Goal: Find contact information: Obtain details needed to contact an individual or organization

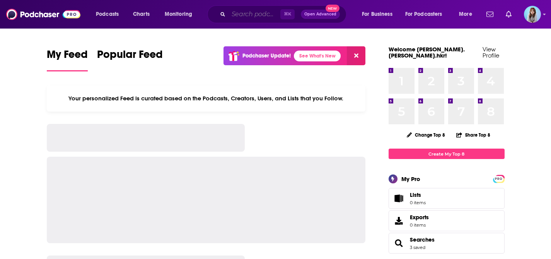
click at [251, 11] on input "Search podcasts, credits, & more..." at bounding box center [254, 14] width 52 height 12
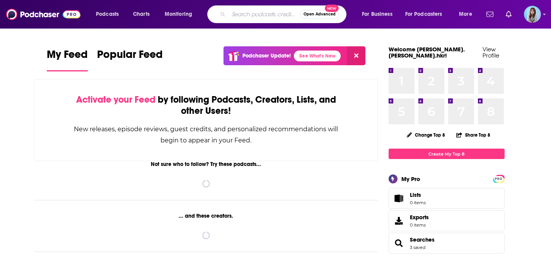
paste input "[PERSON_NAME] Said So"
type input "[PERSON_NAME] Said So"
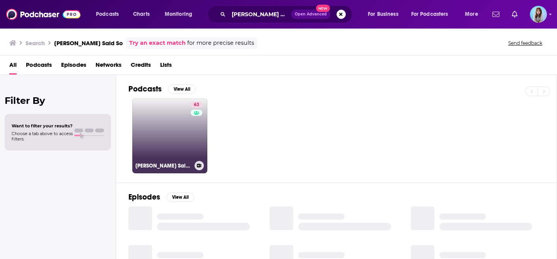
click at [172, 121] on link "63 Bledsoe Said So" at bounding box center [169, 136] width 75 height 75
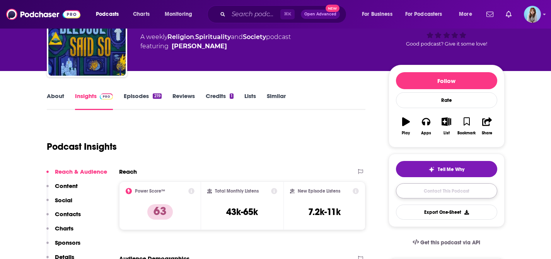
click at [436, 192] on link "Contact This Podcast" at bounding box center [446, 191] width 101 height 15
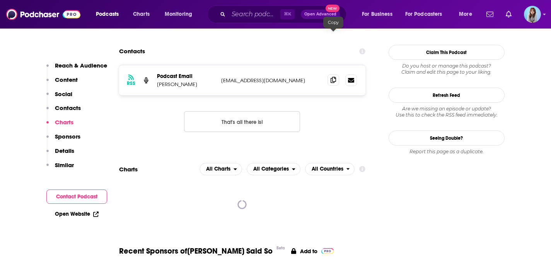
click at [334, 77] on icon at bounding box center [333, 80] width 5 height 6
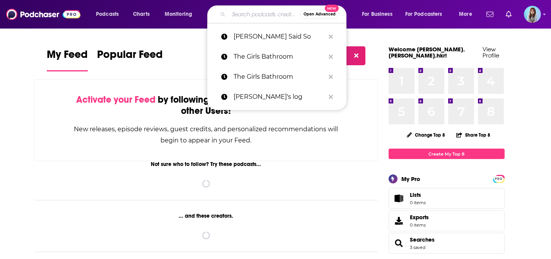
click at [257, 10] on input "Search podcasts, credits, & more..." at bounding box center [264, 14] width 72 height 12
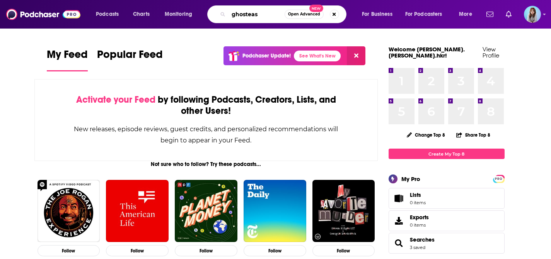
type input "ghosteas"
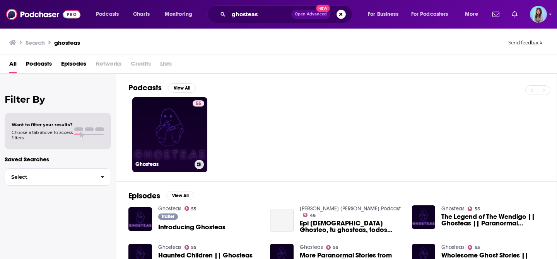
click at [163, 128] on link "55 Ghosteas" at bounding box center [169, 134] width 75 height 75
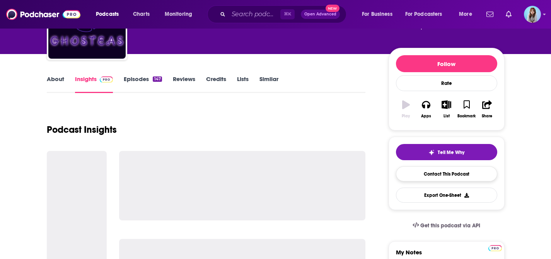
scroll to position [112, 0]
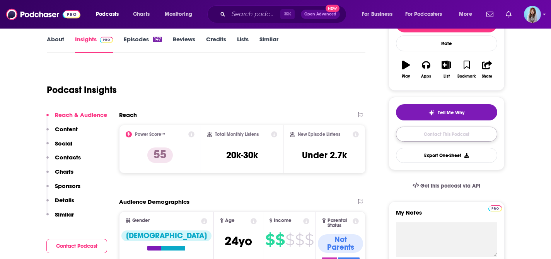
click at [438, 133] on link "Contact This Podcast" at bounding box center [446, 134] width 101 height 15
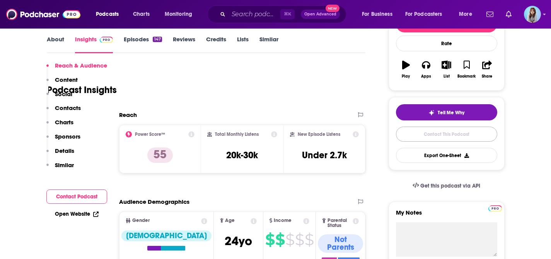
scroll to position [770, 0]
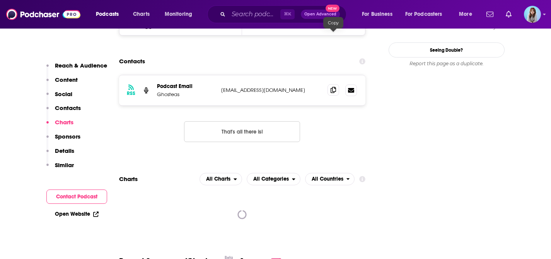
click at [335, 87] on icon at bounding box center [333, 90] width 5 height 6
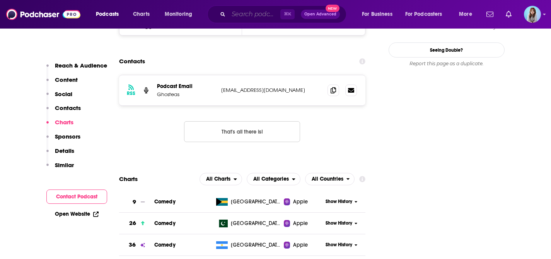
click at [261, 10] on input "Search podcasts, credits, & more..." at bounding box center [254, 14] width 52 height 12
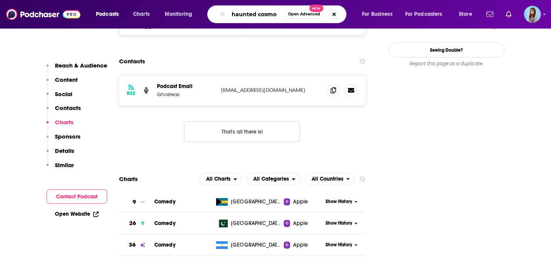
type input "haunted cosmos"
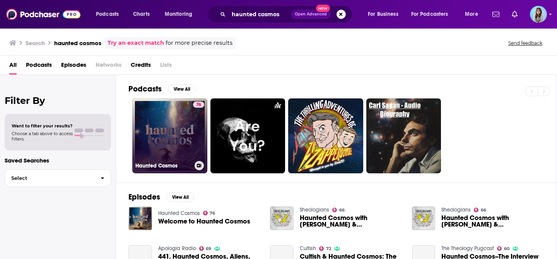
click at [181, 123] on link "76 Haunted Cosmos" at bounding box center [169, 136] width 75 height 75
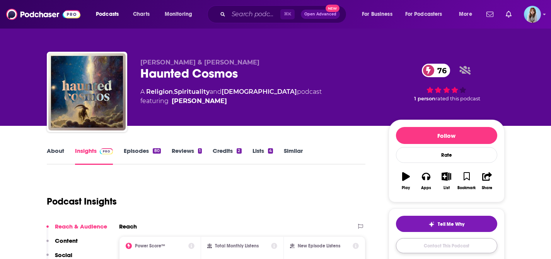
click at [448, 247] on link "Contact This Podcast" at bounding box center [446, 246] width 101 height 15
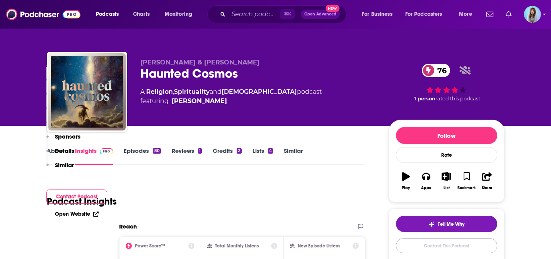
scroll to position [790, 0]
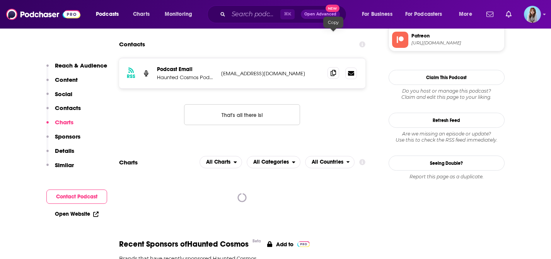
click at [331, 70] on icon at bounding box center [333, 73] width 5 height 6
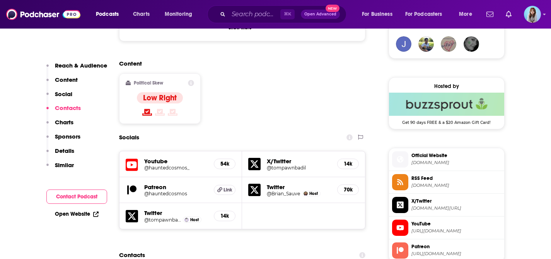
scroll to position [588, 0]
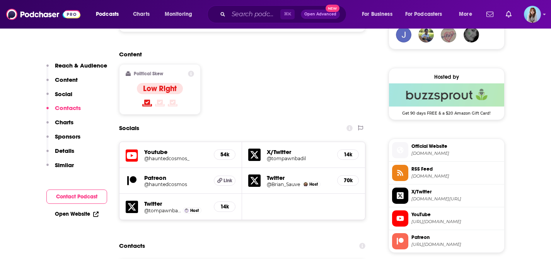
click at [162, 174] on h5 "Patreon" at bounding box center [176, 177] width 64 height 7
click at [159, 156] on h5 "@hauntedcosmos_" at bounding box center [176, 159] width 64 height 6
click at [157, 182] on h5 "@hauntedcosmos" at bounding box center [176, 185] width 64 height 6
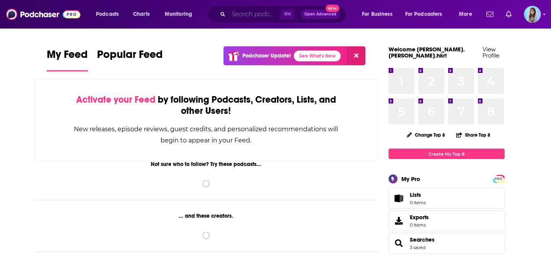
click at [252, 13] on input "Search podcasts, credits, & more..." at bounding box center [254, 14] width 52 height 12
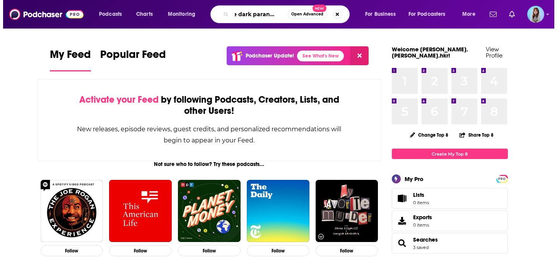
scroll to position [0, 9]
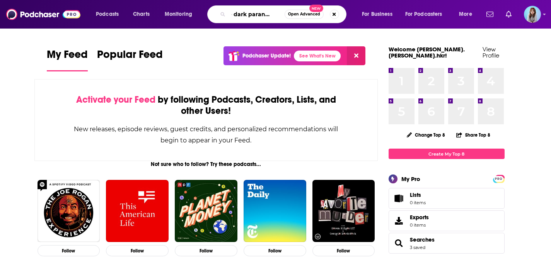
type input "the dark paranormal"
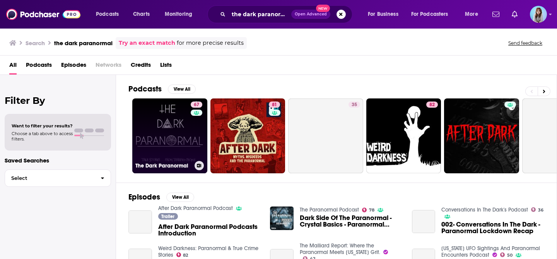
click at [142, 138] on link "67 The Dark Paranormal" at bounding box center [169, 136] width 75 height 75
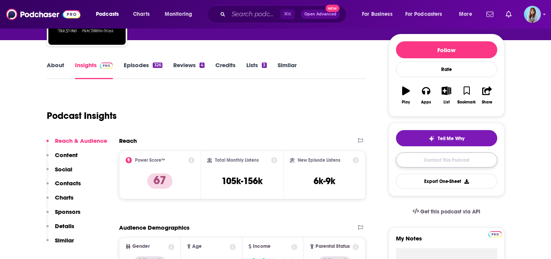
click at [440, 166] on link "Contact This Podcast" at bounding box center [446, 160] width 101 height 15
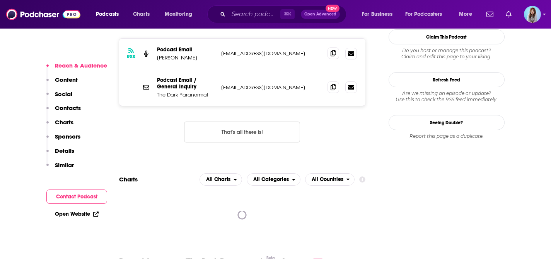
click at [332, 48] on span at bounding box center [333, 54] width 12 height 12
click at [332, 50] on icon at bounding box center [333, 53] width 5 height 6
click at [334, 84] on icon at bounding box center [333, 87] width 5 height 6
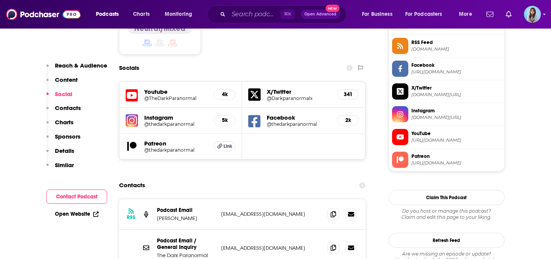
scroll to position [684, 0]
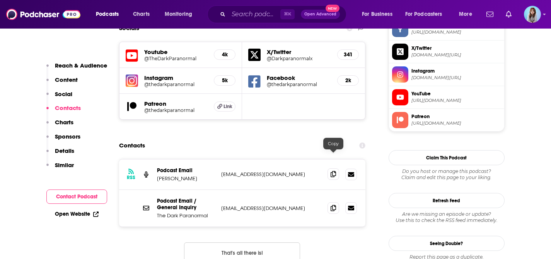
click at [335, 171] on icon at bounding box center [333, 174] width 5 height 6
click at [334, 205] on icon at bounding box center [333, 208] width 5 height 6
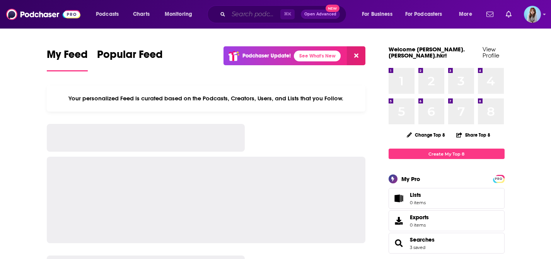
click at [250, 16] on input "Search podcasts, credits, & more..." at bounding box center [254, 14] width 52 height 12
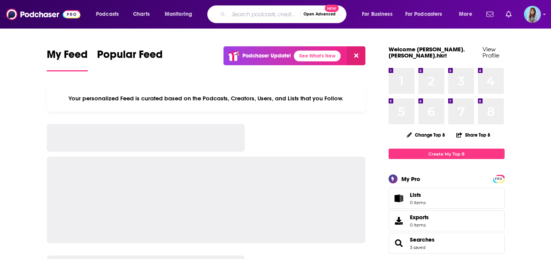
paste input "The Conspiracy Files"
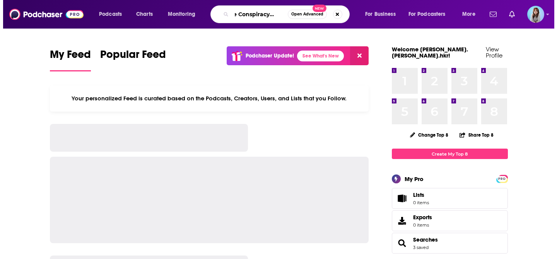
scroll to position [0, 11]
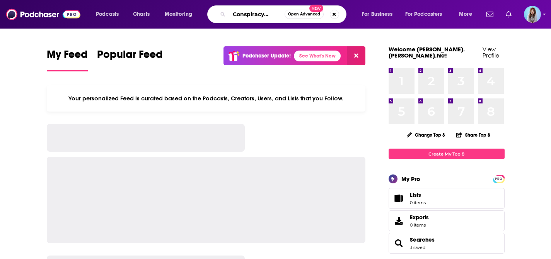
type input "The Conspiracy Files*"
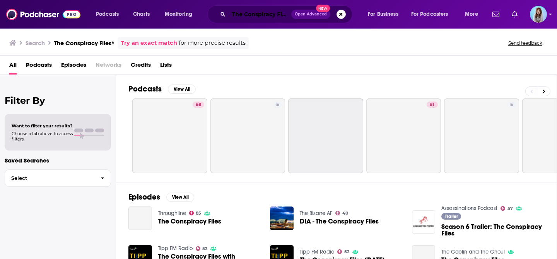
click at [259, 14] on input "The Conspiracy Files*" at bounding box center [259, 14] width 63 height 12
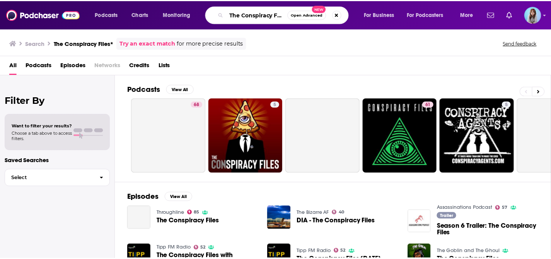
scroll to position [0, 5]
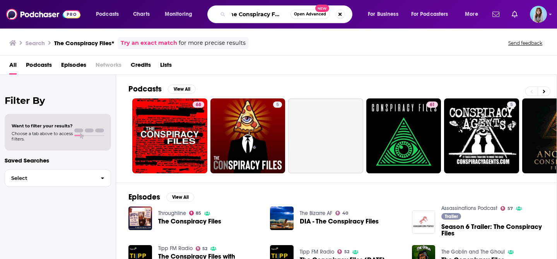
drag, startPoint x: 271, startPoint y: 14, endPoint x: 344, endPoint y: 10, distance: 72.8
click at [344, 10] on div "The Conspiracy Files* Open Advanced New" at bounding box center [279, 14] width 145 height 18
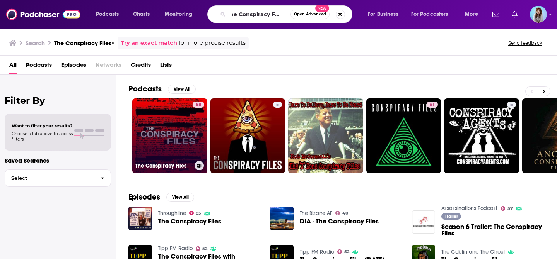
click at [179, 125] on link "68 The Conspiracy Files" at bounding box center [169, 136] width 75 height 75
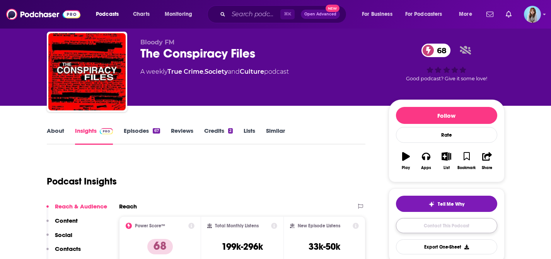
click at [452, 225] on link "Contact This Podcast" at bounding box center [446, 225] width 101 height 15
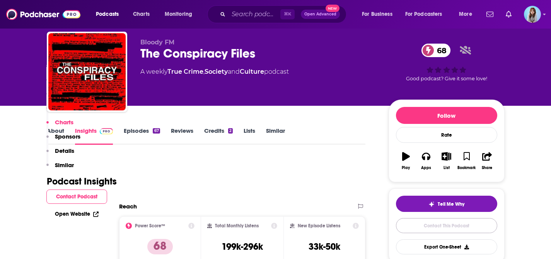
scroll to position [730, 0]
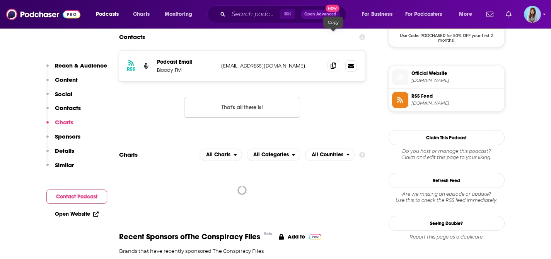
click at [336, 63] on icon at bounding box center [333, 66] width 5 height 6
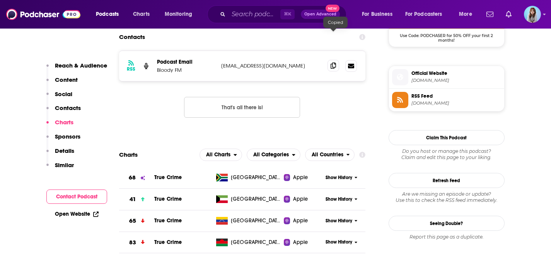
click at [336, 63] on icon at bounding box center [333, 66] width 5 height 6
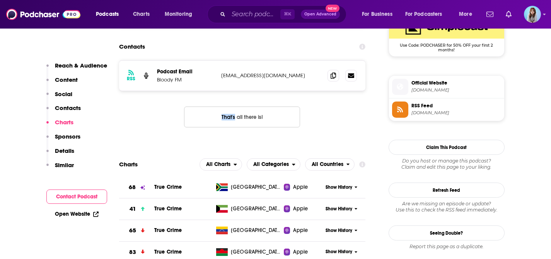
scroll to position [663, 0]
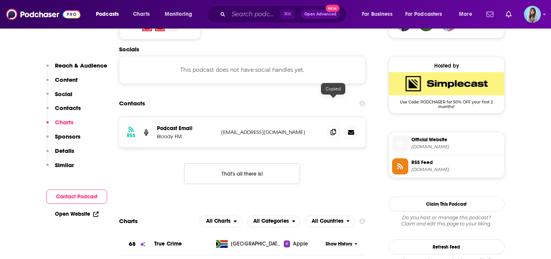
click at [331, 129] on icon at bounding box center [333, 132] width 5 height 6
click at [337, 126] on span at bounding box center [333, 132] width 12 height 12
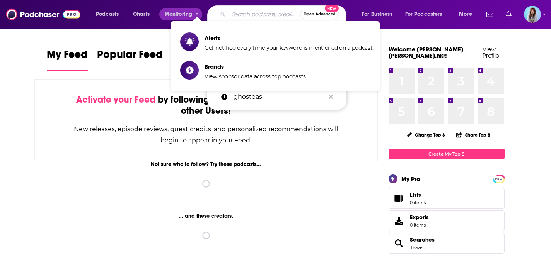
click at [237, 14] on input "Search podcasts, credits, & more..." at bounding box center [264, 14] width 72 height 12
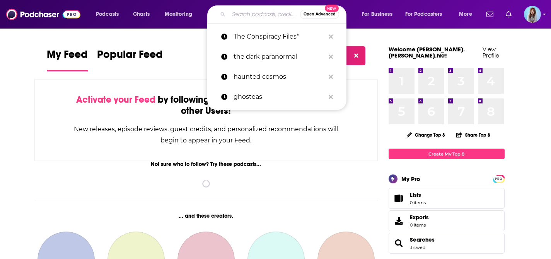
paste input "Scary | A Paranormal Podcast"
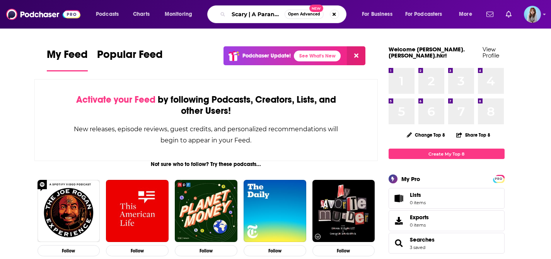
drag, startPoint x: 233, startPoint y: 14, endPoint x: 217, endPoint y: 15, distance: 15.9
click at [217, 15] on div "Scary | A Paranormal Podcast Open Advanced New" at bounding box center [276, 14] width 139 height 18
click at [256, 13] on input "Scary | A Paranormal Podcast" at bounding box center [256, 14] width 56 height 12
click at [255, 14] on input "Scary | A Paranormal Podcast" at bounding box center [256, 14] width 56 height 12
click at [253, 15] on input "Scary | A Paranormal Podcast" at bounding box center [256, 14] width 56 height 12
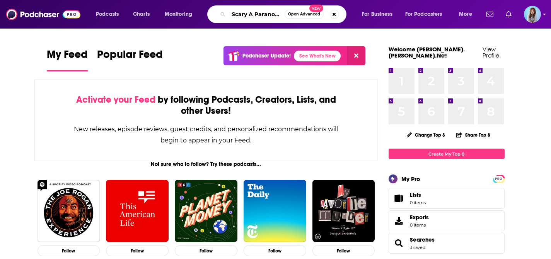
type input "Scary A Paranormal Podcast"
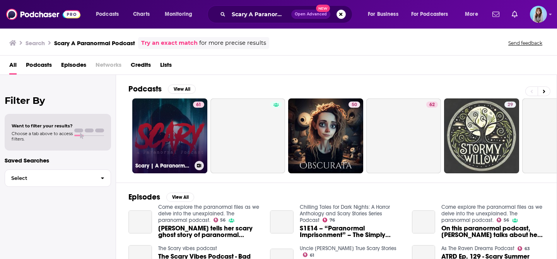
click at [163, 121] on link "61 Scary | A Paranormal Podcast" at bounding box center [169, 136] width 75 height 75
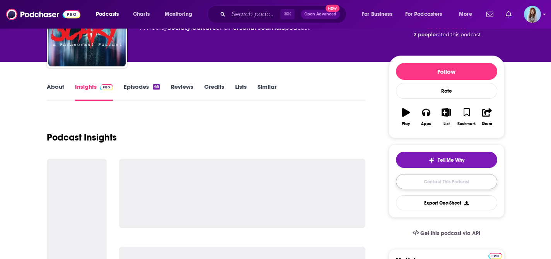
click at [439, 179] on link "Contact This Podcast" at bounding box center [446, 181] width 101 height 15
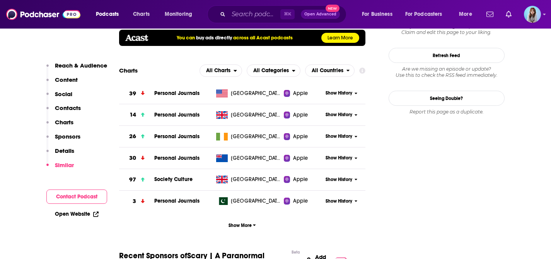
scroll to position [704, 0]
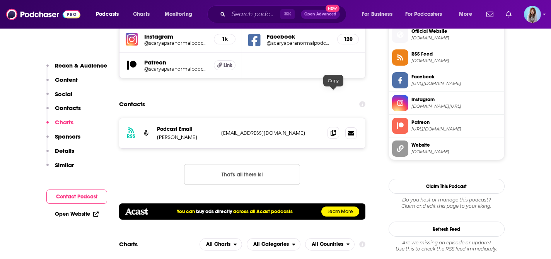
click at [331, 127] on span at bounding box center [333, 133] width 12 height 12
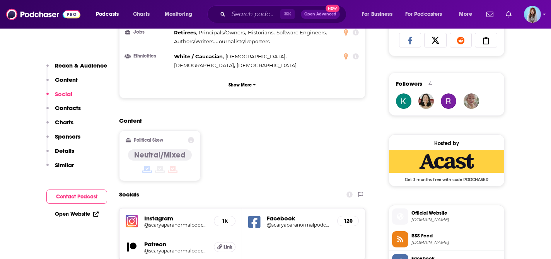
scroll to position [573, 0]
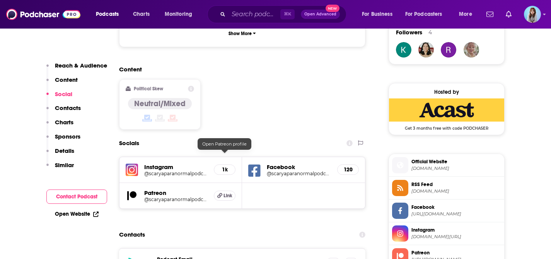
click at [222, 191] on h5 "Link" at bounding box center [225, 196] width 22 height 10
click at [343, 165] on div "120" at bounding box center [348, 170] width 22 height 10
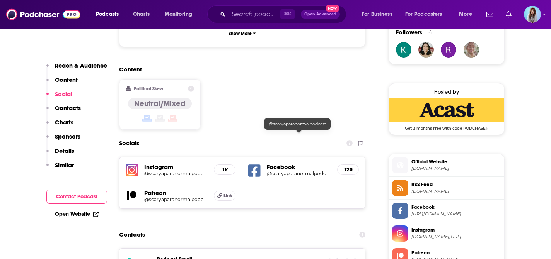
click at [278, 164] on h5 "Facebook" at bounding box center [299, 167] width 64 height 7
click at [261, 157] on div "Facebook @scaryaparanormalpodcast 120" at bounding box center [303, 170] width 123 height 26
click at [152, 164] on h5 "Instagram" at bounding box center [176, 167] width 64 height 7
click at [122, 157] on div "Instagram @scaryaparanormalpodcast 1k" at bounding box center [180, 170] width 123 height 26
click at [136, 164] on img at bounding box center [132, 170] width 12 height 12
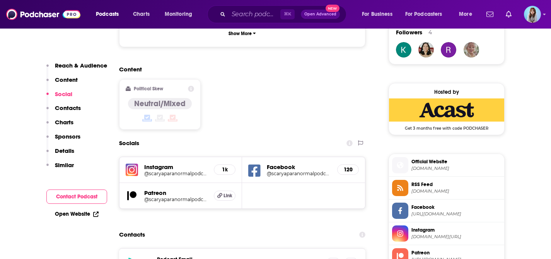
click at [258, 165] on icon at bounding box center [254, 171] width 12 height 12
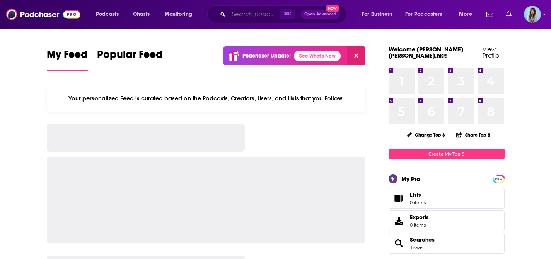
click at [257, 16] on input "Search podcasts, credits, & more..." at bounding box center [254, 14] width 52 height 12
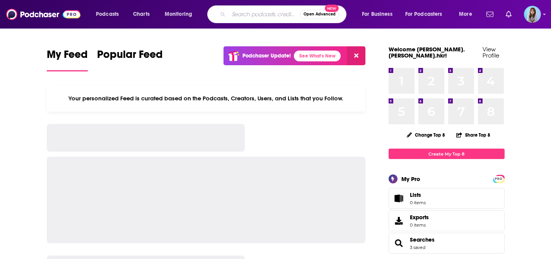
paste input "Scare You To Sleep"
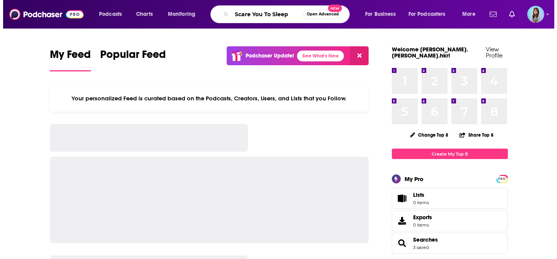
scroll to position [0, 4]
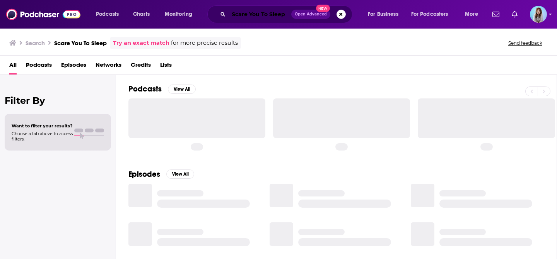
click at [272, 14] on input "Scare You To Sleep" at bounding box center [259, 14] width 63 height 12
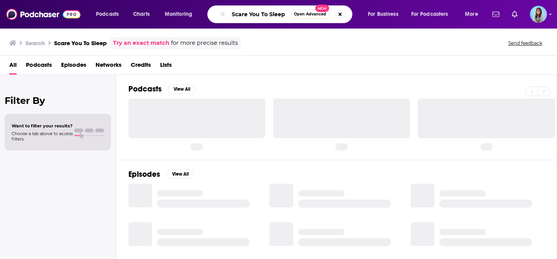
click at [272, 14] on input "Scare You To Sleep" at bounding box center [259, 14] width 62 height 12
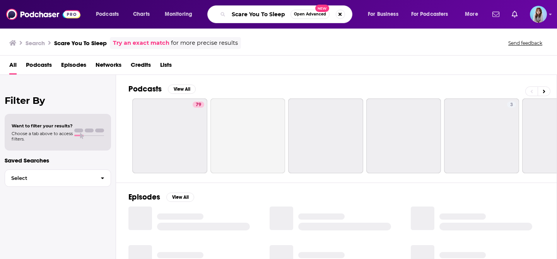
paste input "Creepy - The Creepypasta Anthology"
type input "Creepy - The Creepypasta Anthology"
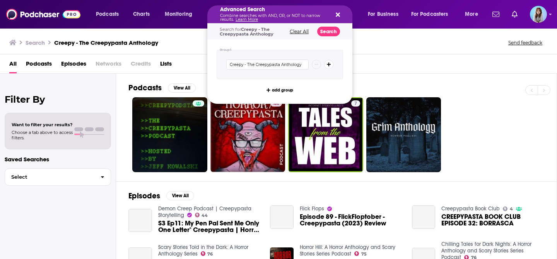
drag, startPoint x: 254, startPoint y: 12, endPoint x: 348, endPoint y: 8, distance: 93.6
click at [336, 15] on icon "Search podcasts, credits, & more..." at bounding box center [338, 15] width 4 height 6
click at [257, 15] on p "Combine searches with AND, OR, or NOT to narrow results. Learn More" at bounding box center [273, 18] width 107 height 8
click at [339, 14] on div "Advanced Search Combine searches with AND, OR, or NOT to narrow results. Learn …" at bounding box center [279, 14] width 145 height 18
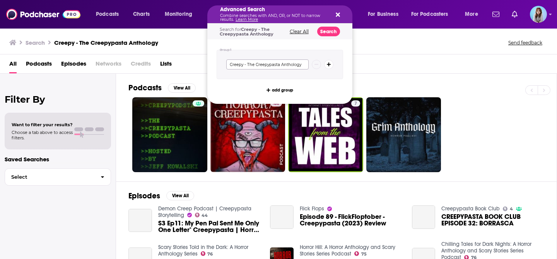
click at [279, 64] on input "Creepy - The Creepypasta Anthology" at bounding box center [267, 65] width 82 height 10
click at [336, 17] on icon "Search podcasts, credits, & more..." at bounding box center [338, 15] width 4 height 6
click at [337, 14] on icon "Search podcasts, credits, & more..." at bounding box center [338, 15] width 4 height 4
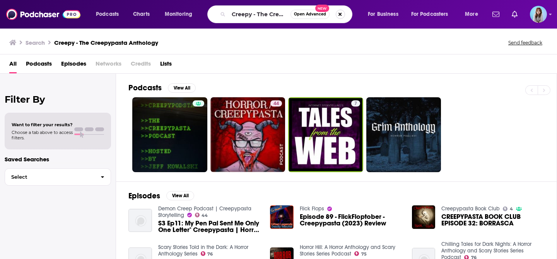
click at [337, 14] on button "Search podcasts, credits, & more..." at bounding box center [340, 14] width 9 height 9
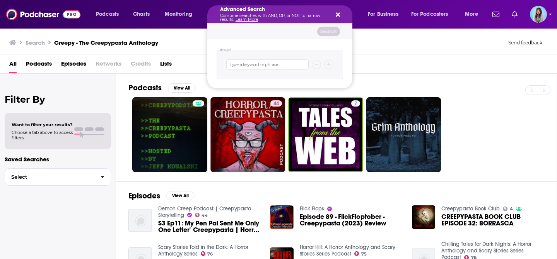
click at [339, 15] on icon "Search podcasts, credits, & more..." at bounding box center [338, 15] width 4 height 4
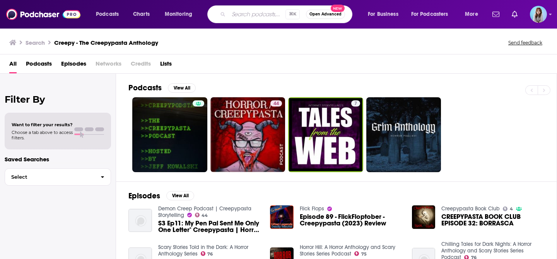
click at [261, 16] on input "Search podcasts, credits, & more..." at bounding box center [256, 14] width 57 height 12
type input "creepy"
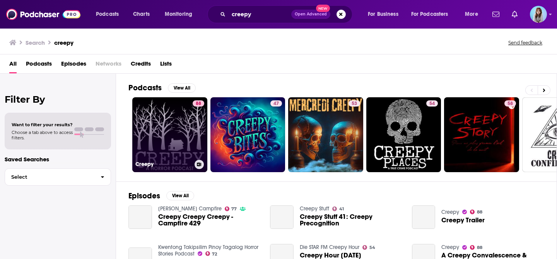
click at [169, 123] on link "88 Creepy" at bounding box center [169, 134] width 75 height 75
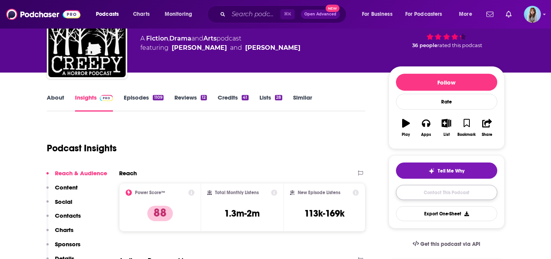
click at [432, 193] on link "Contact This Podcast" at bounding box center [446, 192] width 101 height 15
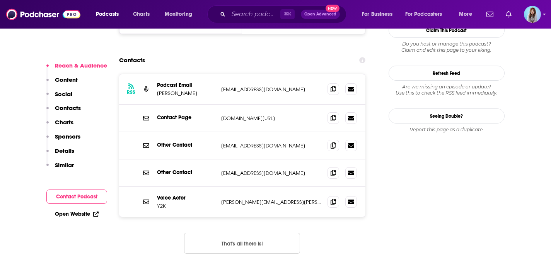
scroll to position [756, 0]
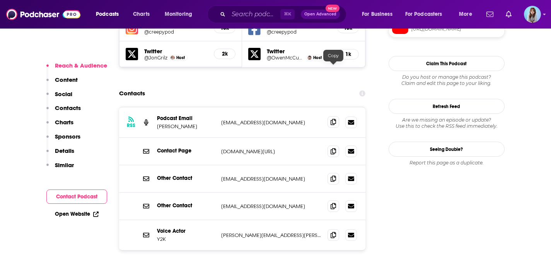
click at [334, 119] on icon at bounding box center [333, 122] width 5 height 6
